Goal: Task Accomplishment & Management: Manage account settings

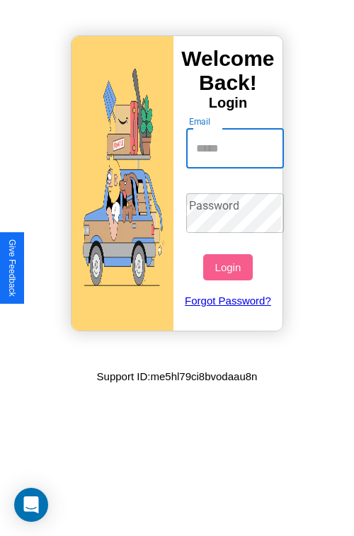
click at [236, 148] on input "Email" at bounding box center [235, 149] width 98 height 40
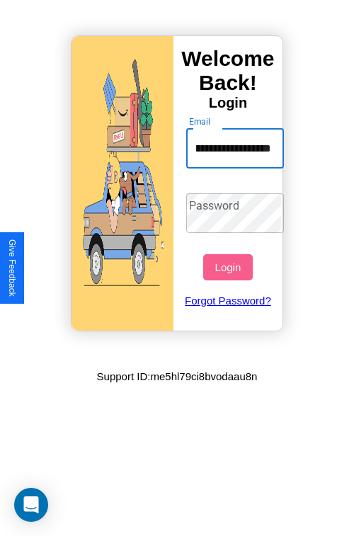
scroll to position [0, 58]
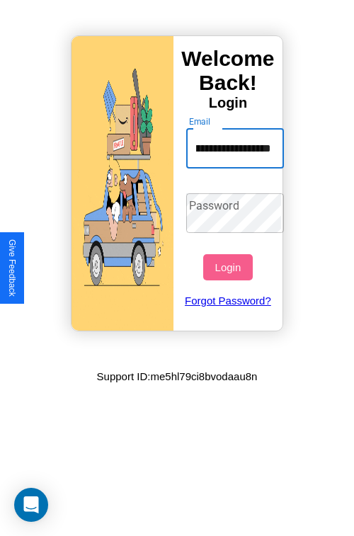
type input "**********"
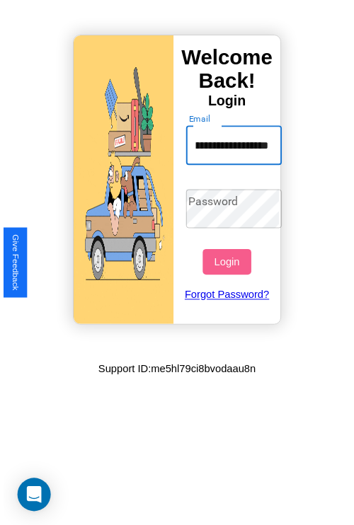
scroll to position [0, 0]
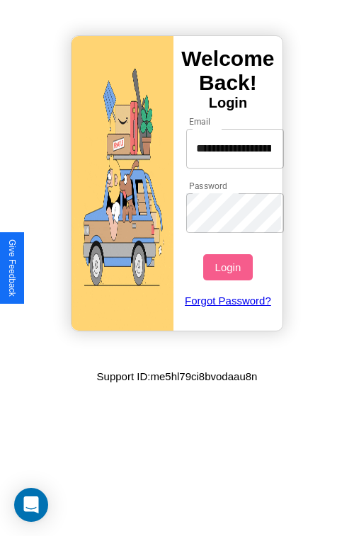
click at [229, 267] on button "Login" at bounding box center [227, 267] width 49 height 26
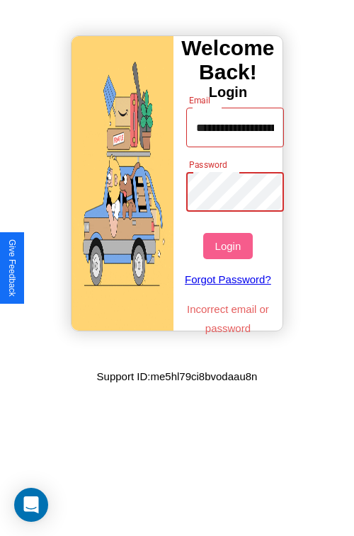
click at [229, 246] on button "Login" at bounding box center [227, 246] width 49 height 26
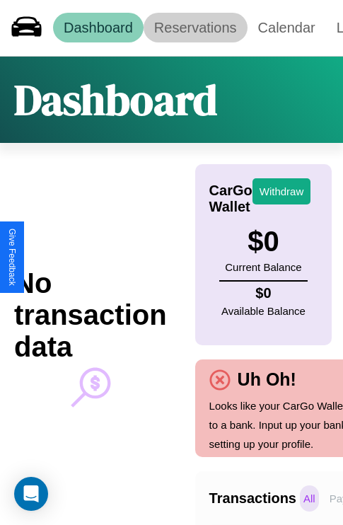
click at [195, 28] on link "Reservations" at bounding box center [196, 28] width 104 height 30
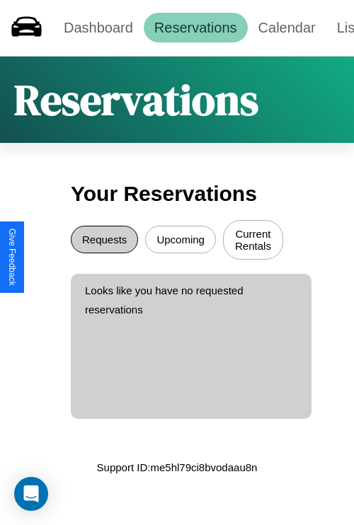
click at [104, 241] on button "Requests" at bounding box center [104, 240] width 67 height 28
click at [180, 241] on button "Upcoming" at bounding box center [180, 240] width 71 height 28
